Goal: Check status: Check status

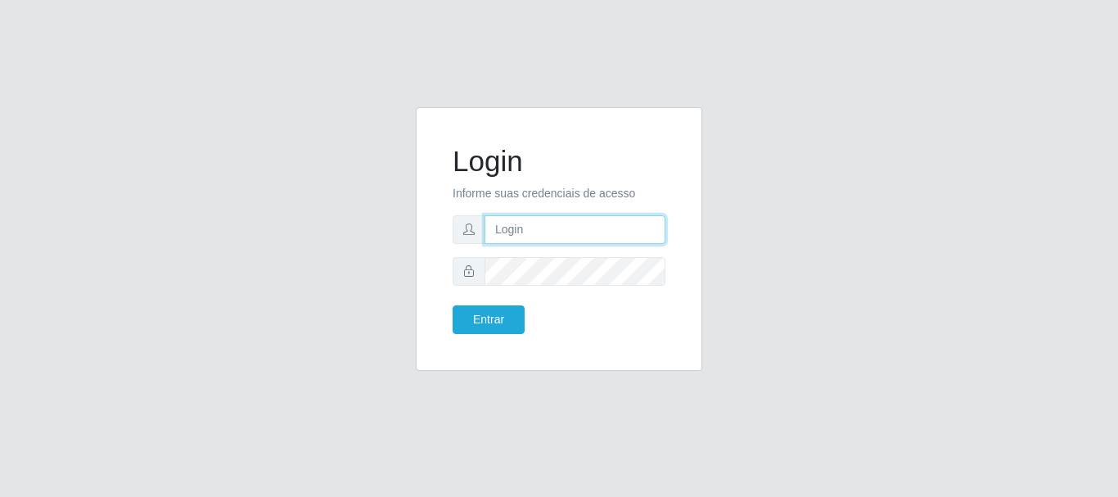
click at [543, 224] on input "text" at bounding box center [575, 229] width 181 height 29
type input "Ubiratan@confglacer"
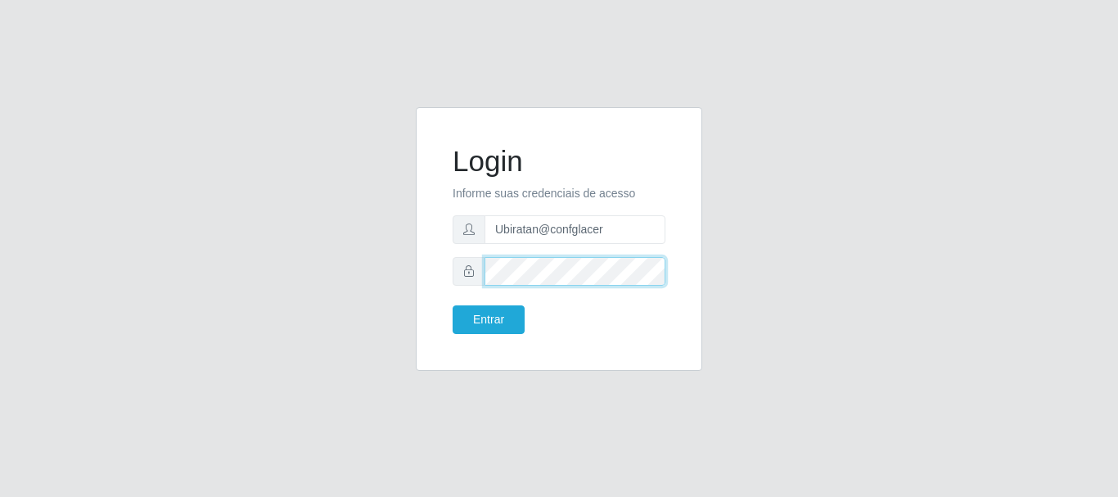
click at [453, 305] on button "Entrar" at bounding box center [489, 319] width 72 height 29
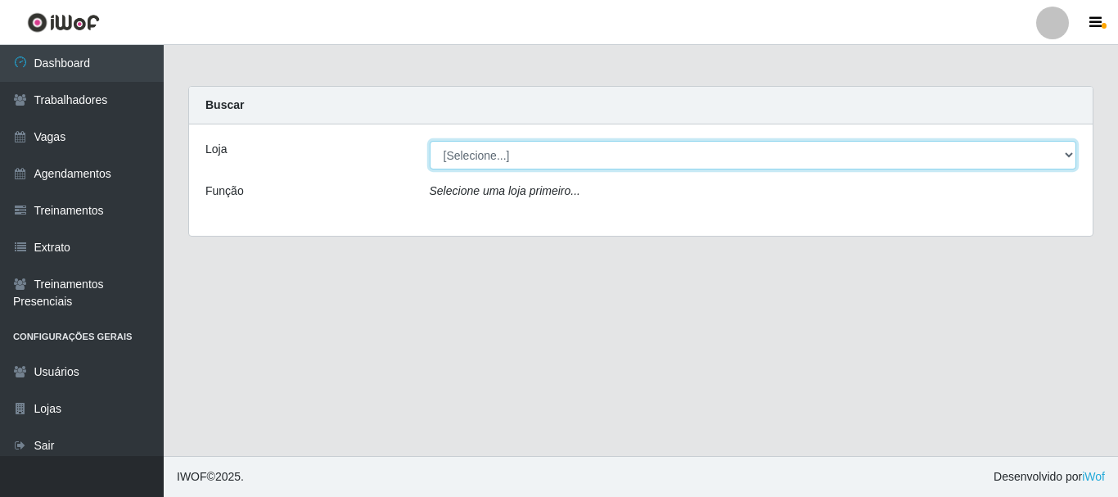
click at [1063, 160] on select "[Selecione...] Glace Real Confeitaria" at bounding box center [753, 155] width 647 height 29
select select "445"
click at [430, 141] on select "[Selecione...] Glace Real Confeitaria" at bounding box center [753, 155] width 647 height 29
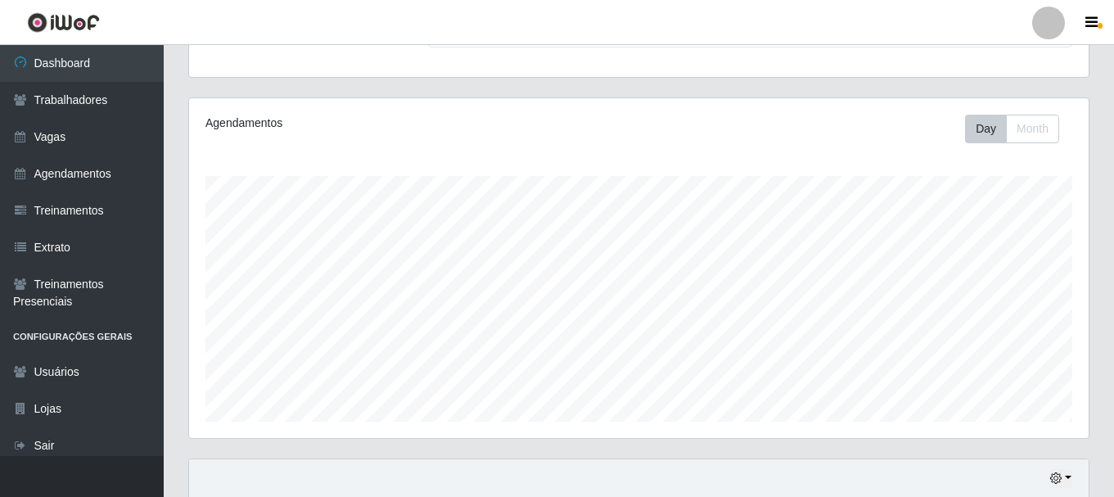
scroll to position [372, 0]
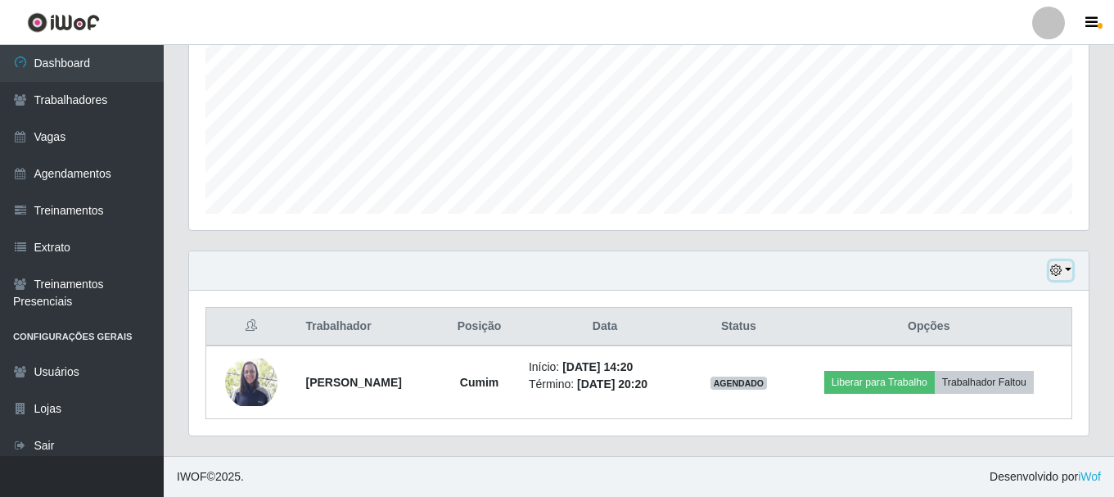
click at [1059, 269] on icon "button" at bounding box center [1055, 269] width 11 height 11
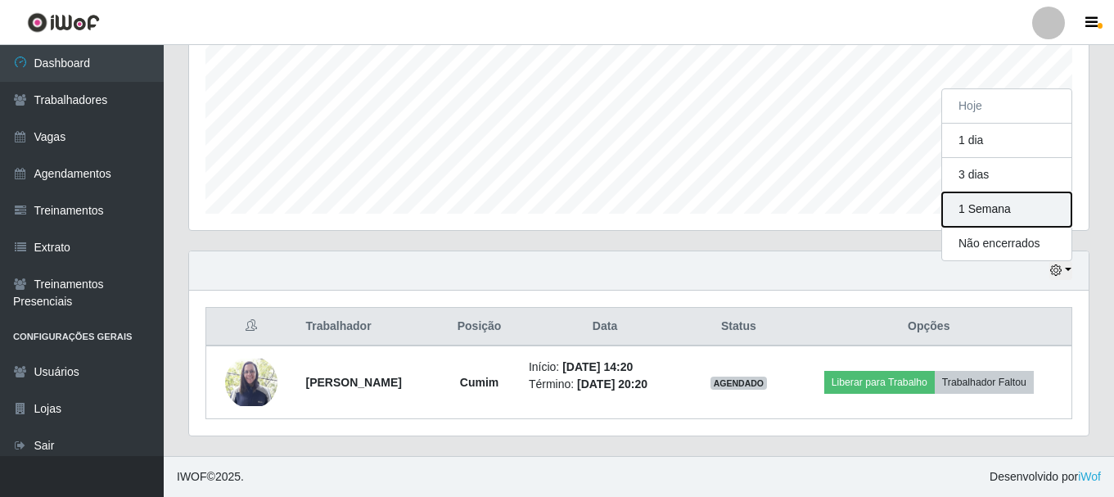
click at [985, 219] on button "1 Semana" at bounding box center [1006, 209] width 129 height 34
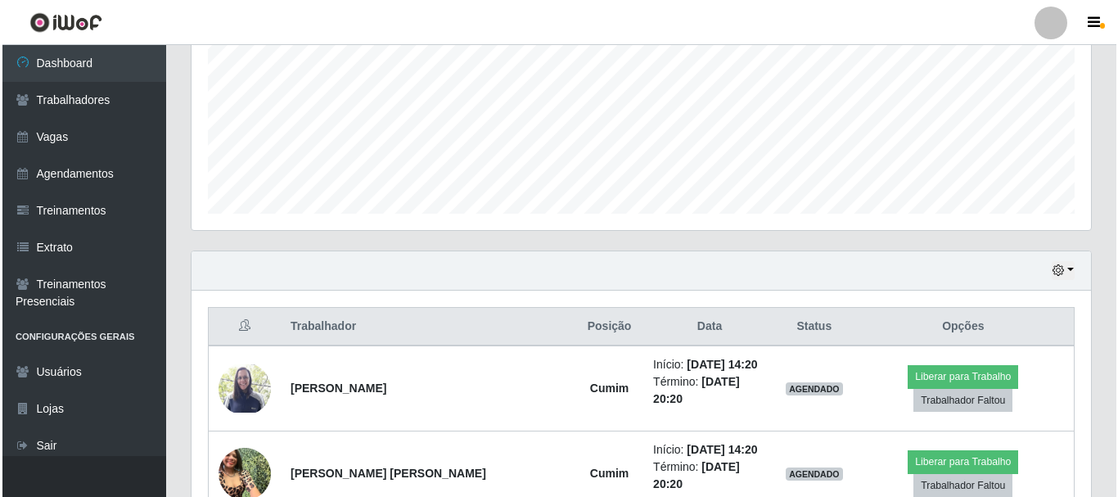
scroll to position [535, 0]
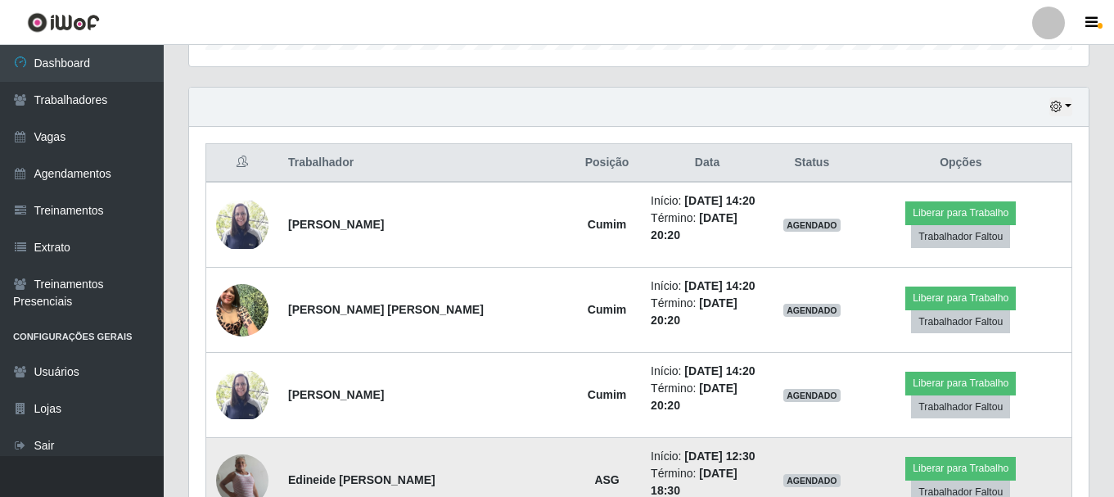
click at [242, 454] on img at bounding box center [242, 479] width 52 height 51
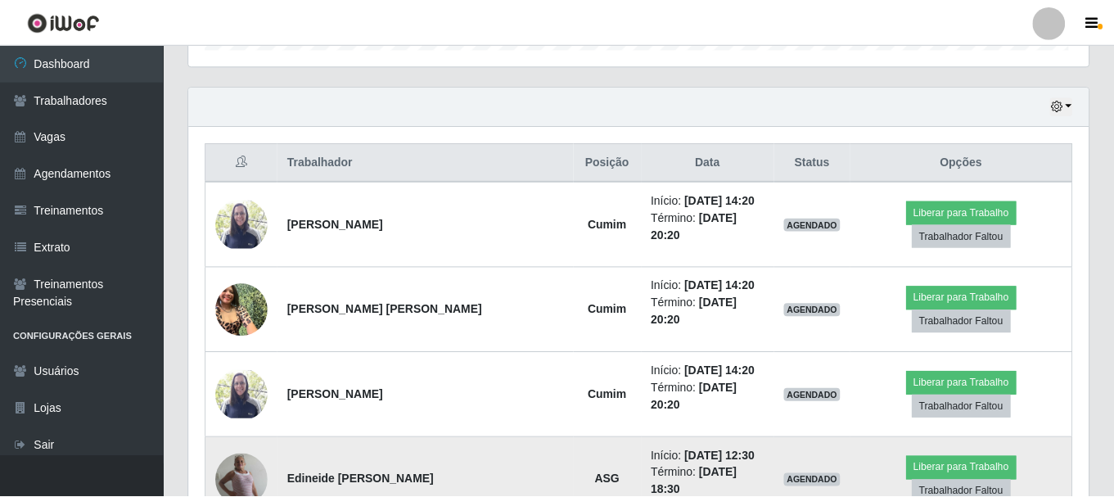
scroll to position [340, 891]
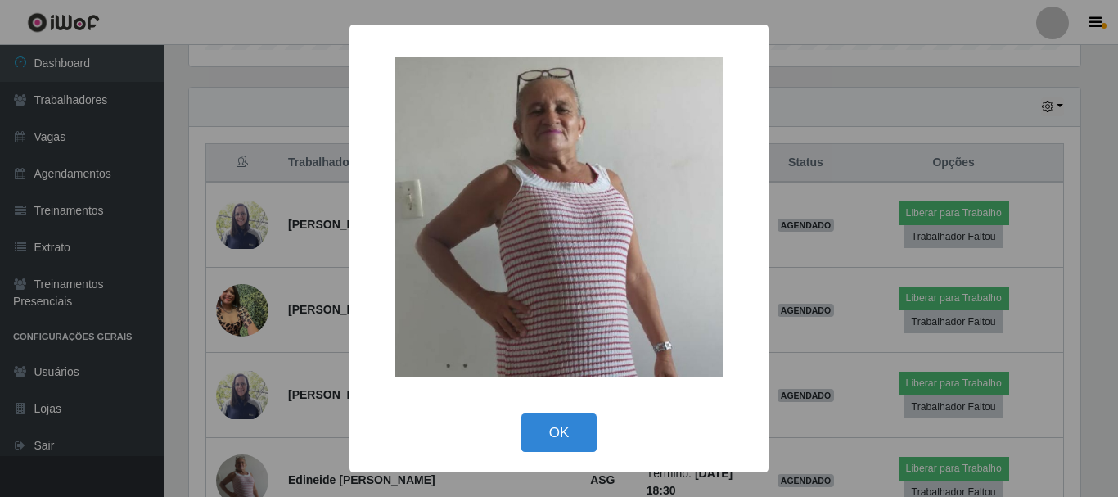
click at [816, 20] on div "× OK Cancel" at bounding box center [559, 248] width 1118 height 497
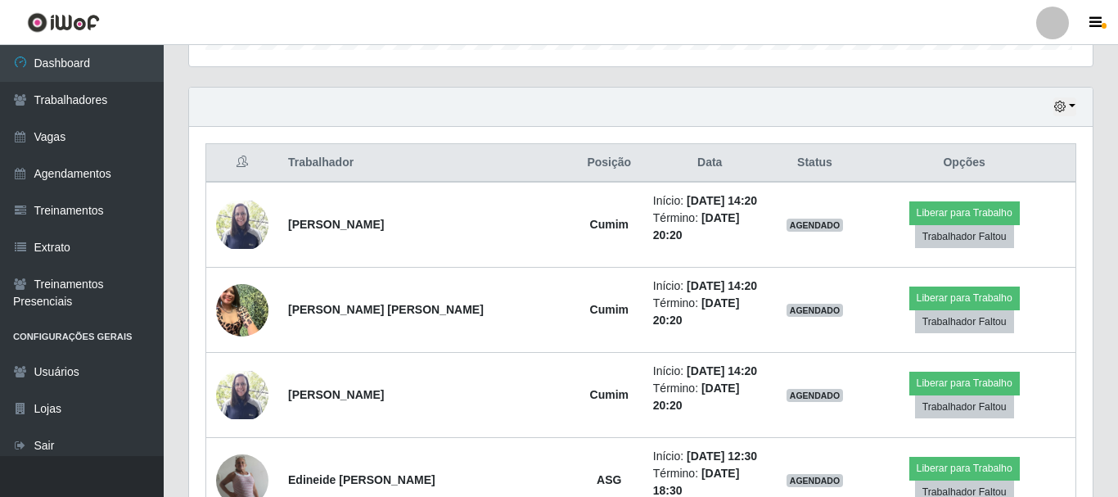
scroll to position [340, 900]
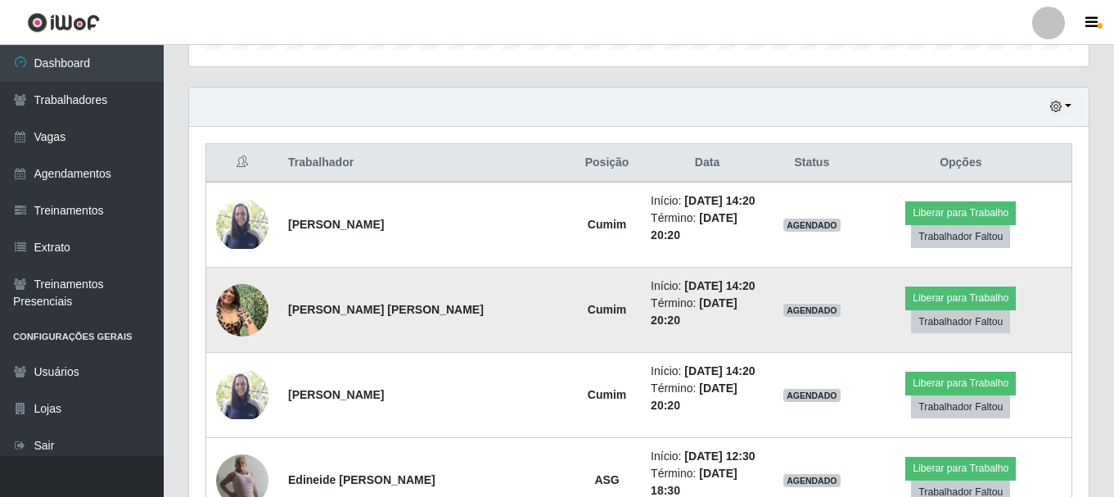
click at [264, 282] on img at bounding box center [242, 310] width 52 height 70
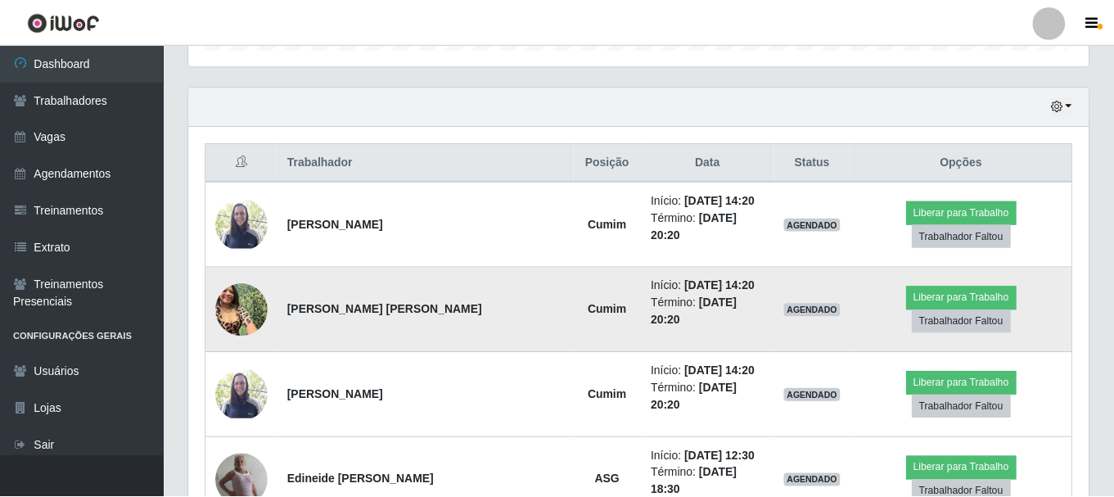
scroll to position [340, 891]
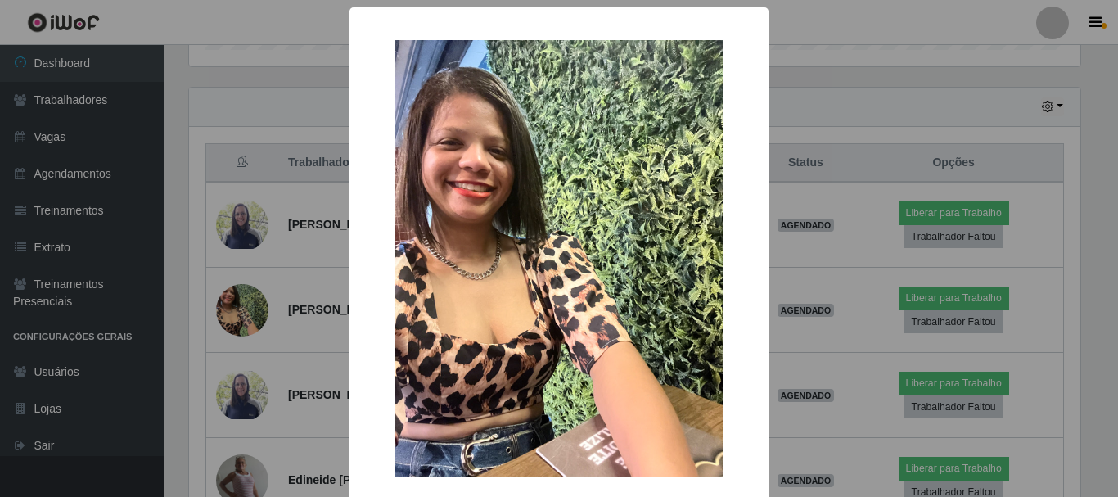
click at [967, 43] on div "× OK Cancel" at bounding box center [559, 248] width 1118 height 497
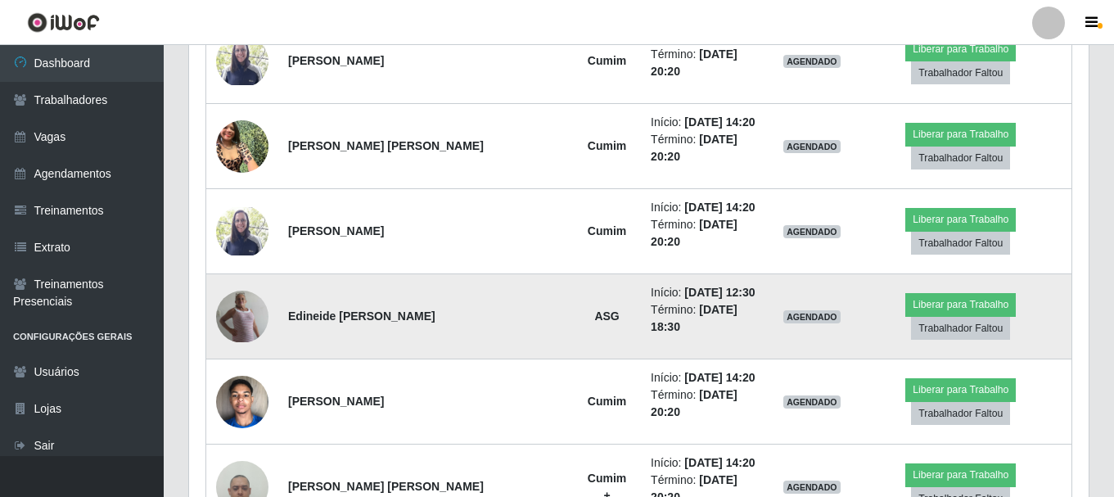
scroll to position [781, 0]
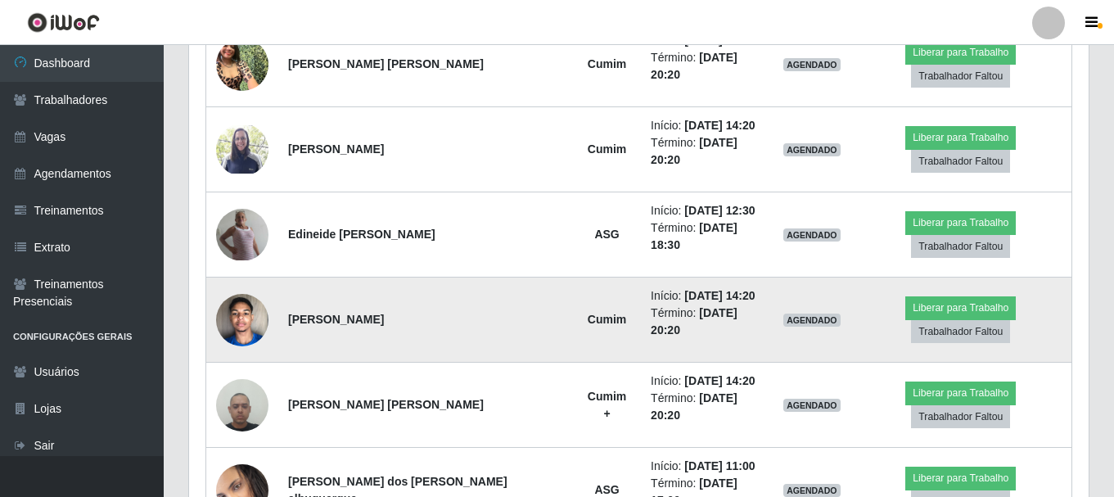
click at [259, 285] on img at bounding box center [242, 320] width 52 height 70
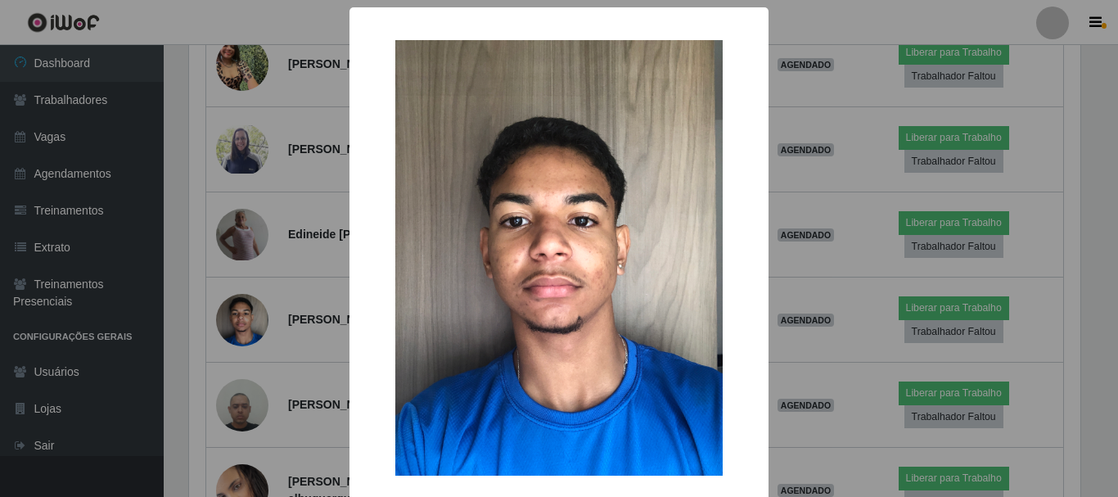
click at [808, 17] on div "× OK Cancel" at bounding box center [559, 248] width 1118 height 497
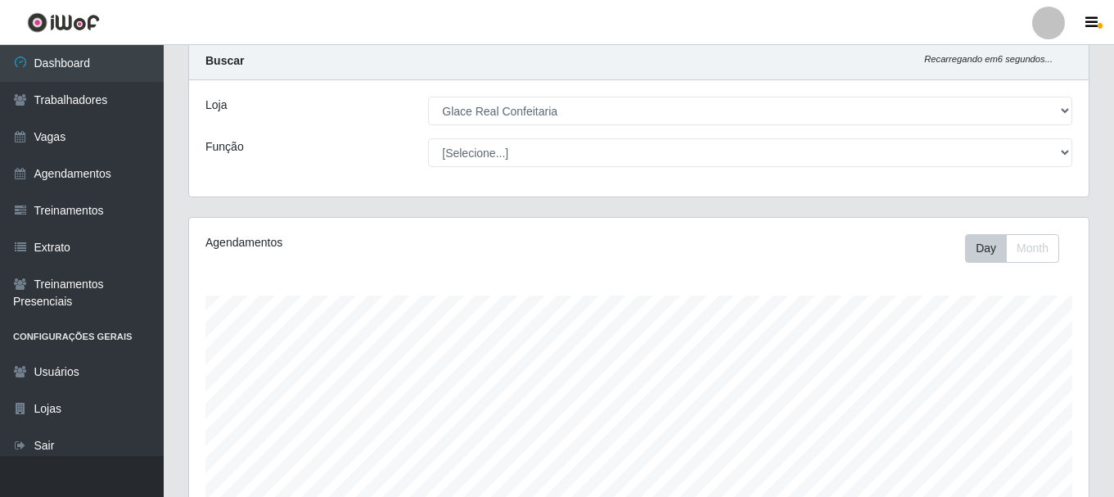
scroll to position [0, 0]
